Goal: Transaction & Acquisition: Purchase product/service

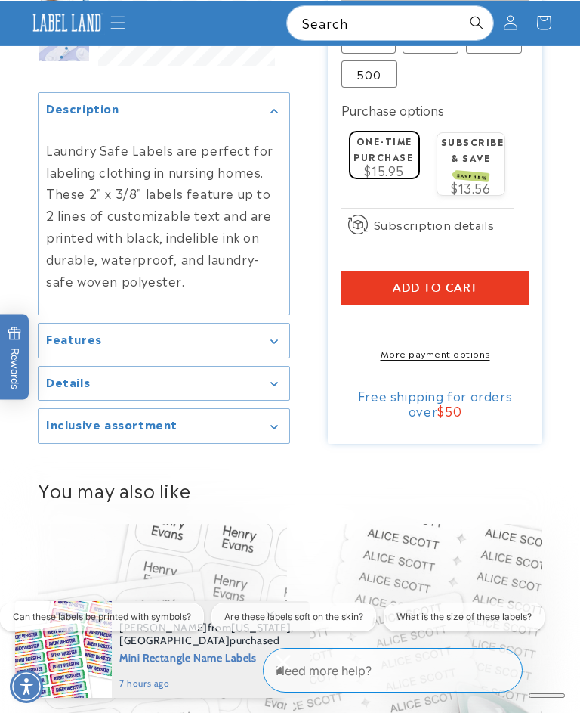
scroll to position [775, 0]
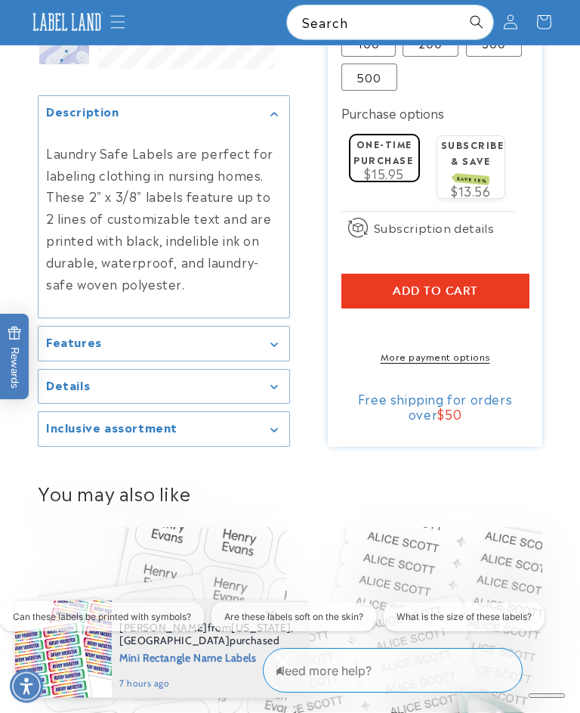
click at [286, 327] on summary "Features" at bounding box center [164, 344] width 251 height 34
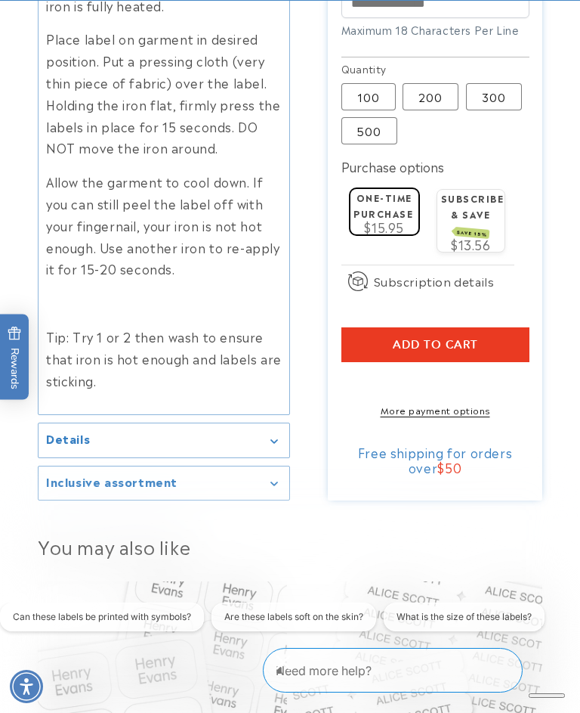
scroll to position [749, 0]
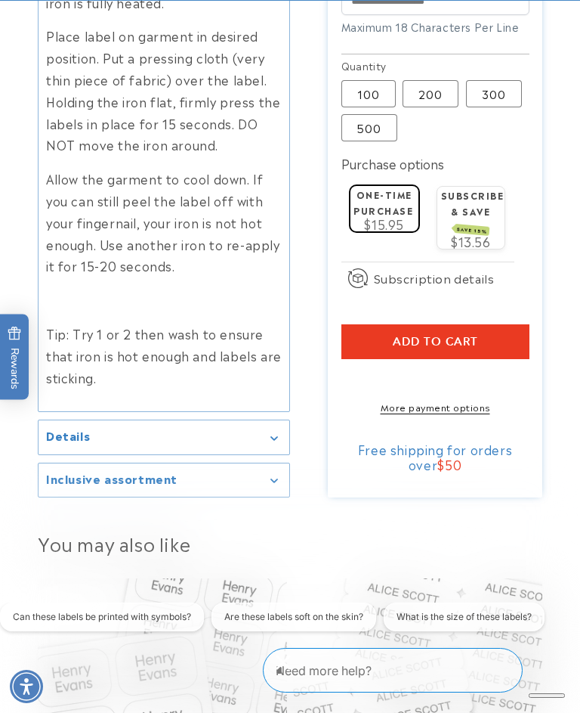
click at [280, 432] on div "Details" at bounding box center [164, 437] width 236 height 11
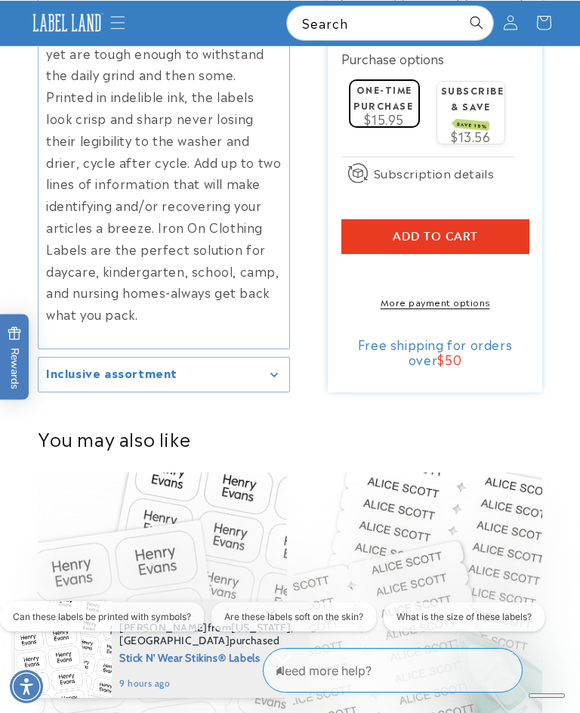
scroll to position [1421, 0]
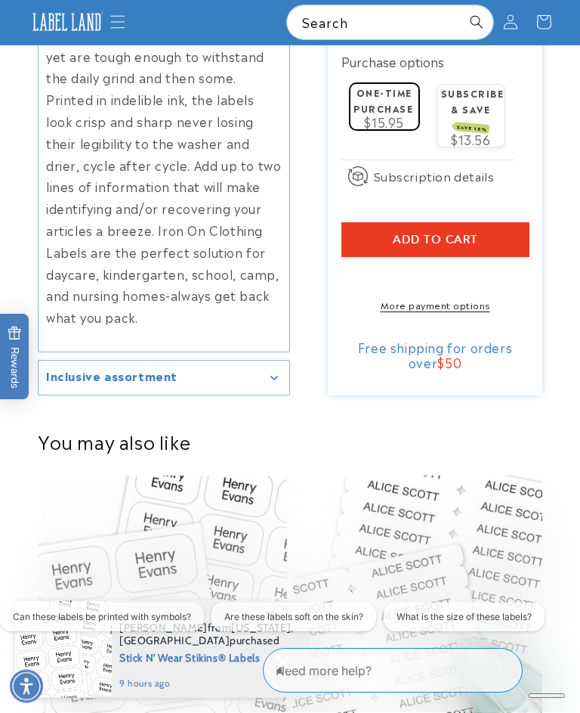
click at [283, 361] on summary "Inclusive assortment" at bounding box center [164, 378] width 251 height 34
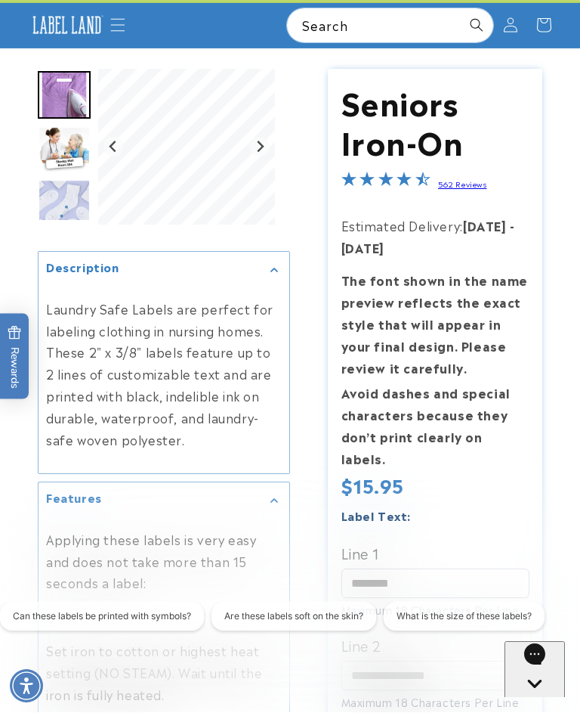
scroll to position [50, 0]
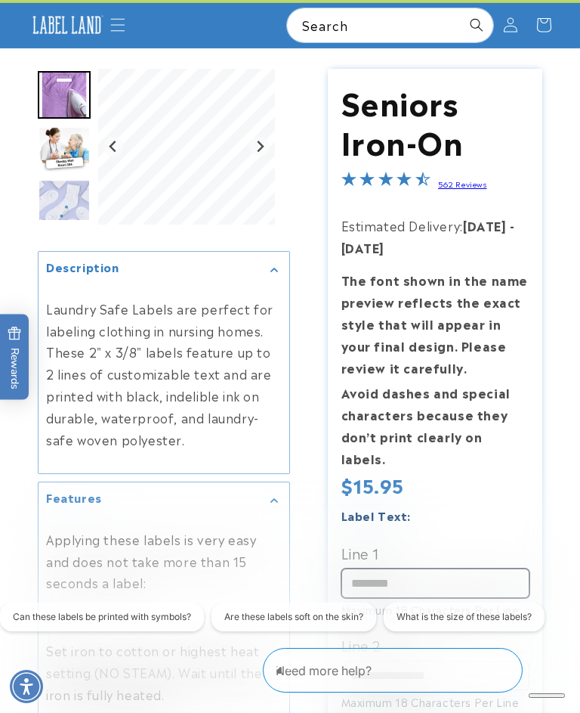
click at [468, 568] on input "Line 1" at bounding box center [436, 582] width 188 height 29
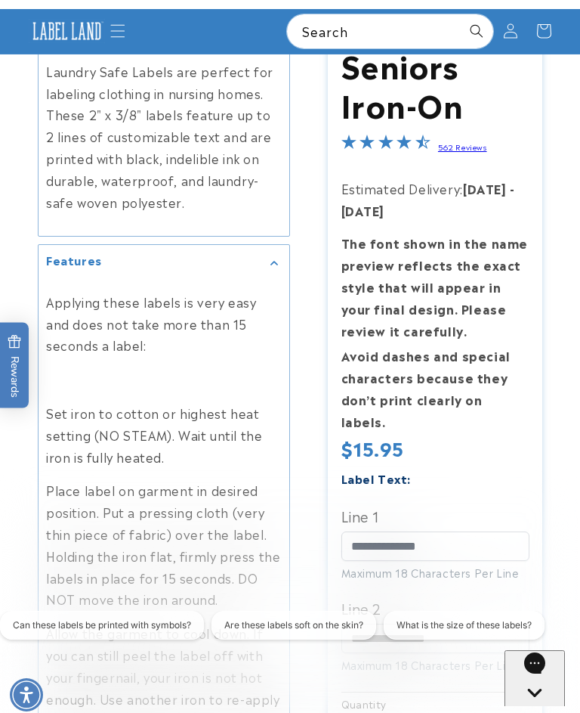
scroll to position [0, 0]
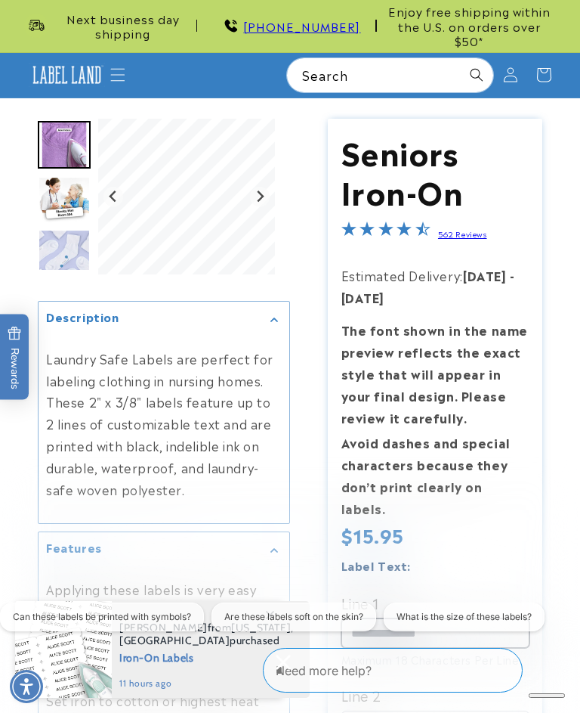
type input "**********"
click at [264, 190] on icon "Next slide" at bounding box center [260, 196] width 12 height 12
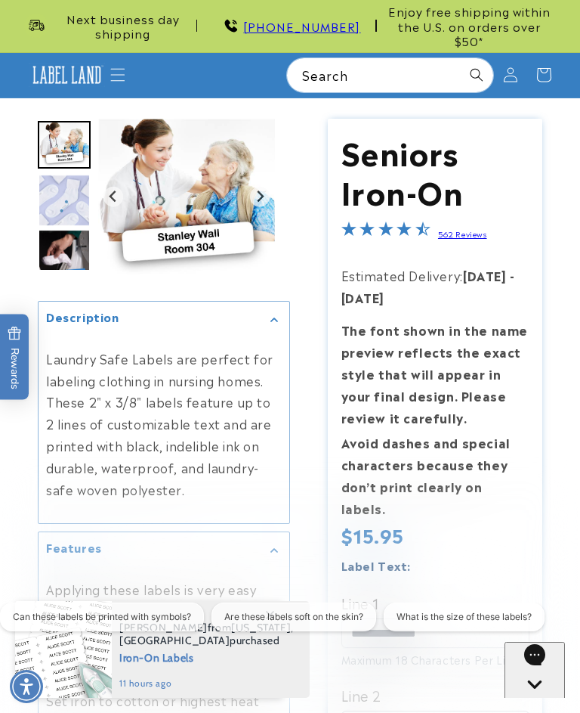
click at [266, 188] on button "Next slide" at bounding box center [260, 197] width 20 height 20
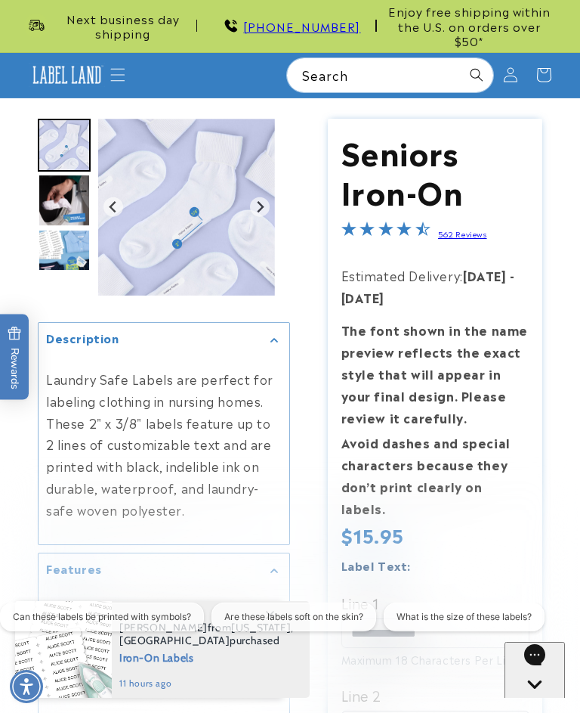
click at [271, 195] on img "Gallery Viewer" at bounding box center [186, 207] width 177 height 177
click at [265, 201] on icon "Next slide" at bounding box center [260, 207] width 12 height 12
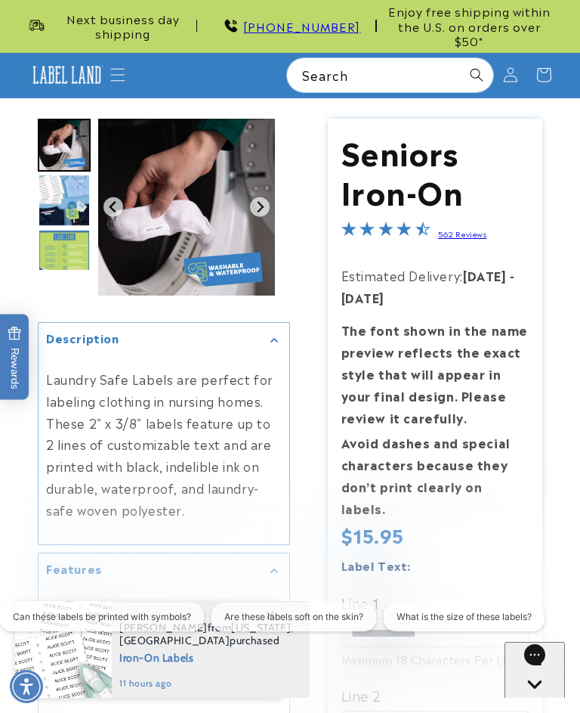
click at [269, 201] on img "Gallery Viewer" at bounding box center [186, 207] width 177 height 177
click at [269, 196] on button "Next slide" at bounding box center [260, 206] width 20 height 20
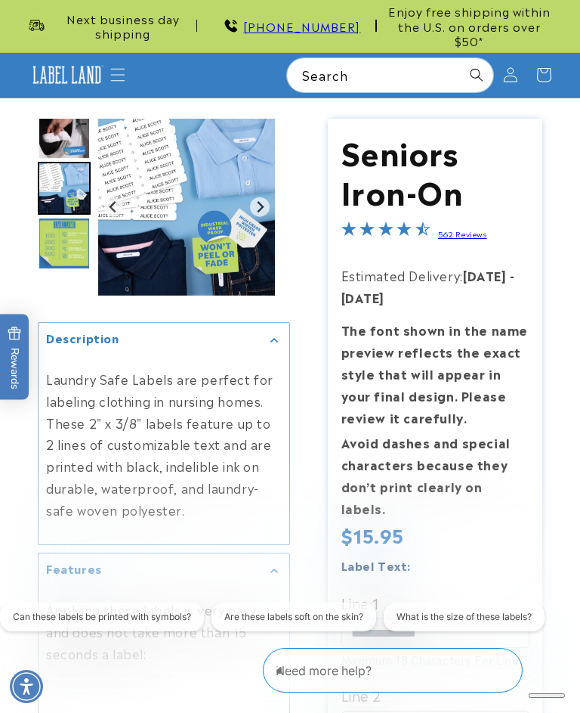
click at [268, 197] on button "Next slide" at bounding box center [260, 206] width 20 height 20
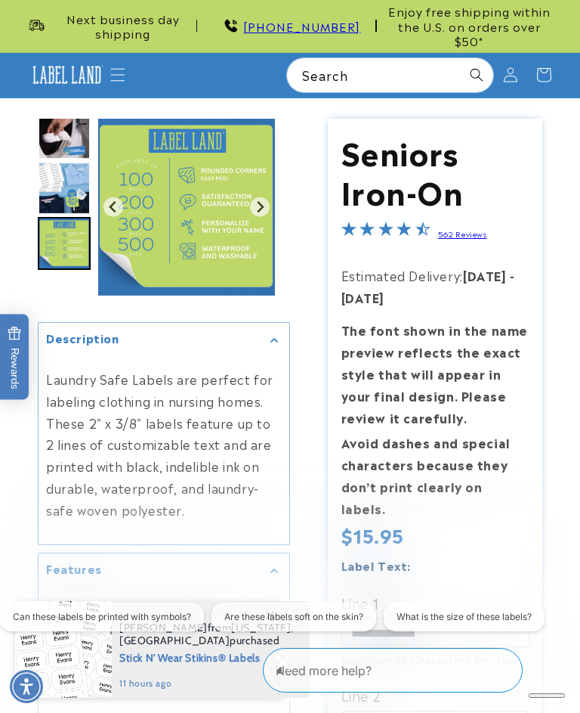
click at [266, 201] on icon "Go to first slide" at bounding box center [260, 207] width 12 height 12
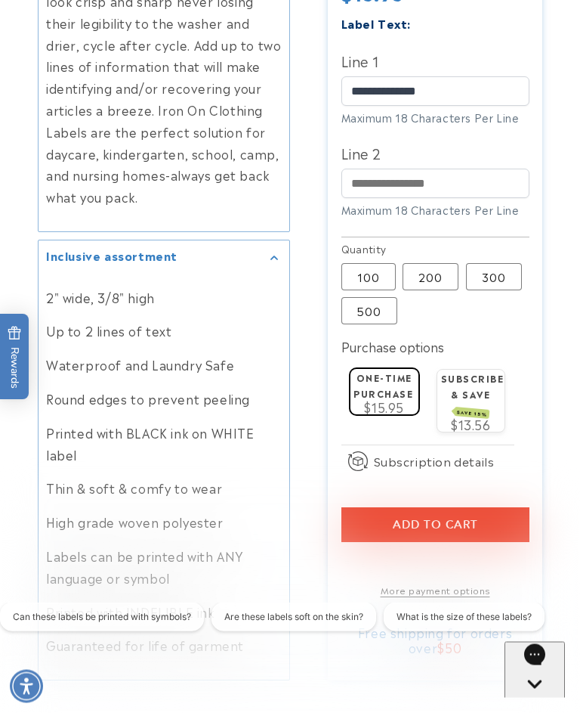
scroll to position [1542, 0]
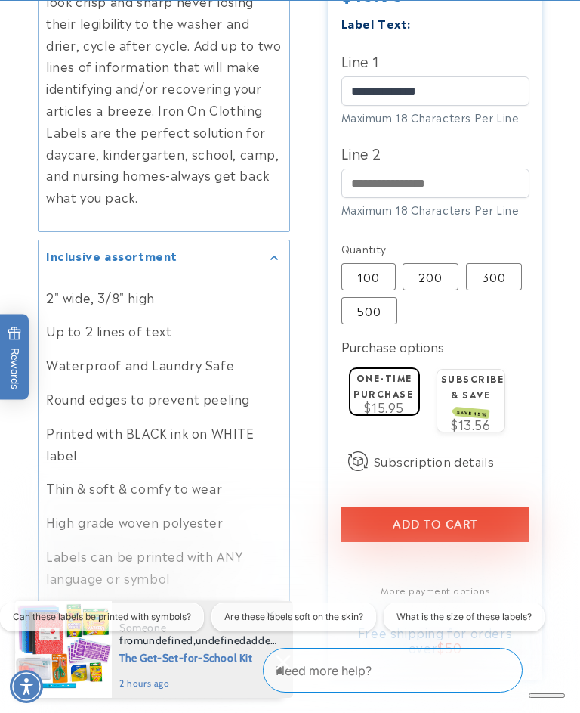
click at [436, 263] on label "200 Variant sold out or unavailable" at bounding box center [431, 276] width 56 height 27
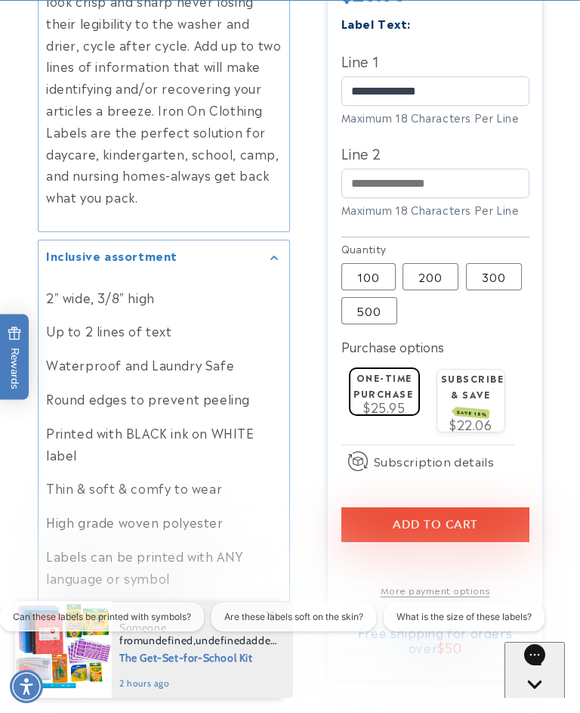
click at [376, 263] on label "100 Variant sold out or unavailable" at bounding box center [369, 276] width 54 height 27
click at [521, 507] on button "Add to cart" at bounding box center [436, 524] width 188 height 35
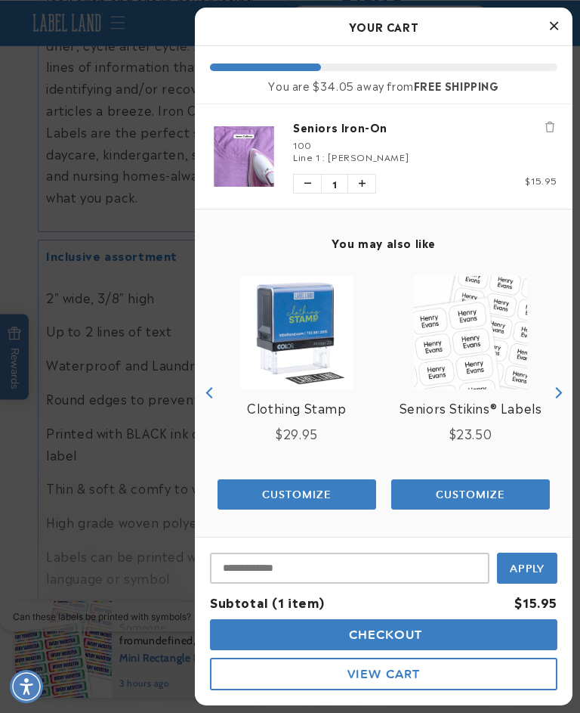
click at [542, 650] on button "Checkout" at bounding box center [384, 634] width 348 height 31
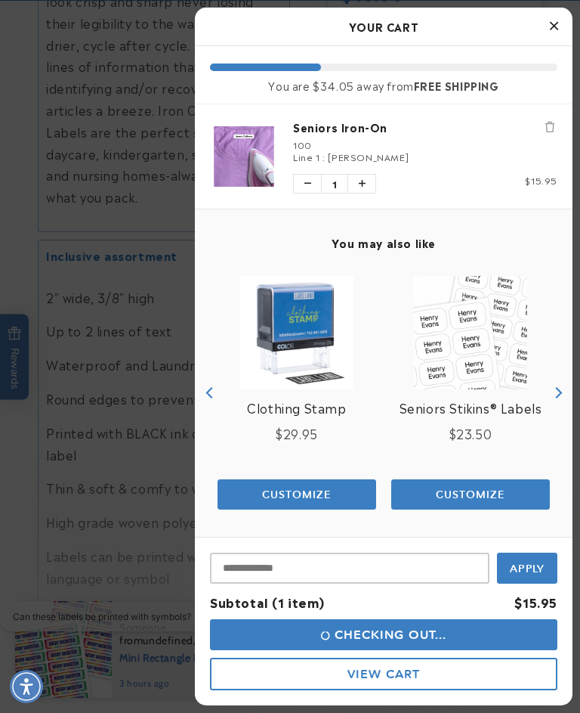
scroll to position [1569, 0]
